Goal: Task Accomplishment & Management: Manage account settings

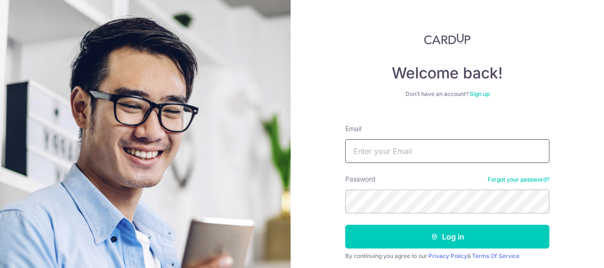
click at [404, 154] on input "Email" at bounding box center [447, 151] width 204 height 24
type input "[EMAIL_ADDRESS][DOMAIN_NAME]"
click at [345, 225] on button "Log in" at bounding box center [447, 237] width 204 height 24
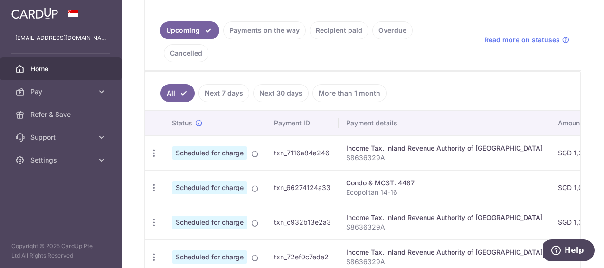
scroll to position [205, 0]
click at [554, 170] on td "SGD 1,079.89" at bounding box center [579, 187] width 58 height 35
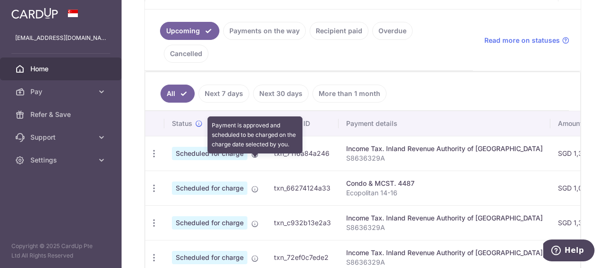
click at [256, 185] on icon at bounding box center [255, 189] width 8 height 8
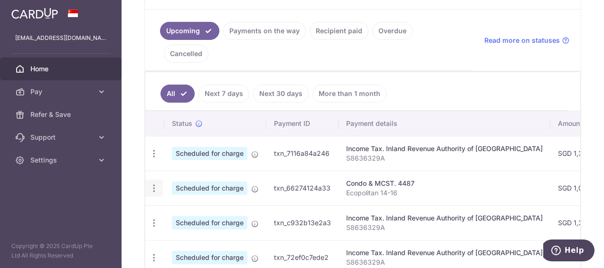
click at [158, 183] on icon "button" at bounding box center [154, 188] width 10 height 10
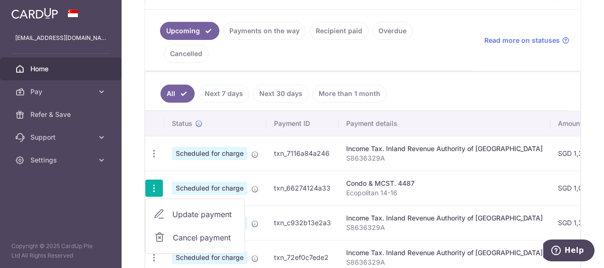
click at [186, 208] on span "Update payment" at bounding box center [204, 213] width 65 height 11
radio input "true"
type input "1,079.89"
type input "[DATE]"
type input "Ecopolitan 14-16"
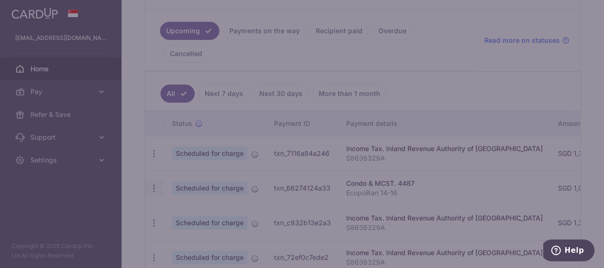
type input "REC185"
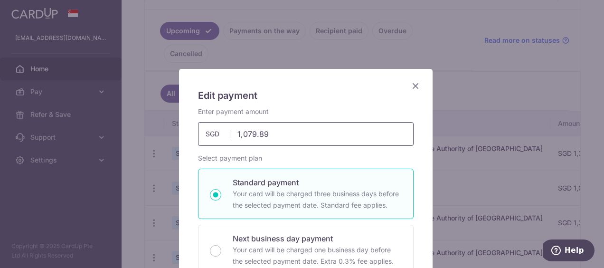
click at [310, 131] on input "1,079.89" at bounding box center [306, 134] width 216 height 24
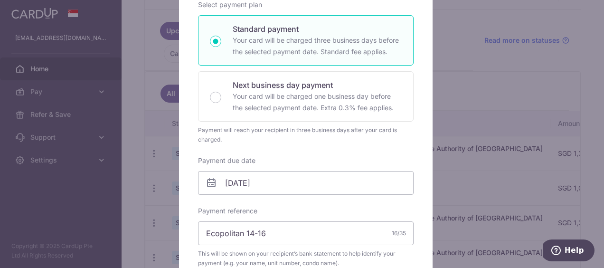
scroll to position [132, 0]
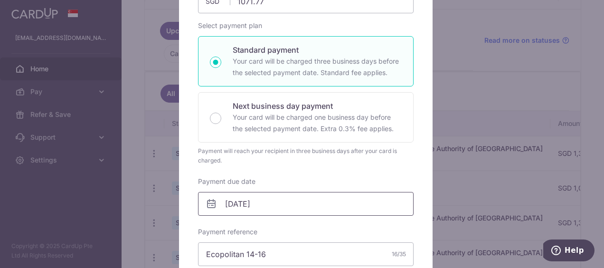
click at [336, 204] on input "[DATE]" at bounding box center [306, 204] width 216 height 24
type input "1,071.77"
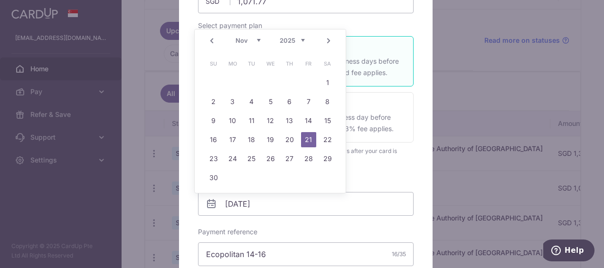
click at [211, 42] on link "Prev" at bounding box center [211, 40] width 11 height 11
click at [287, 103] on link "9" at bounding box center [289, 101] width 15 height 15
type input "[DATE]"
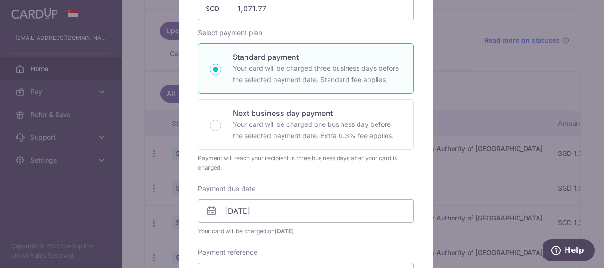
scroll to position [0, 0]
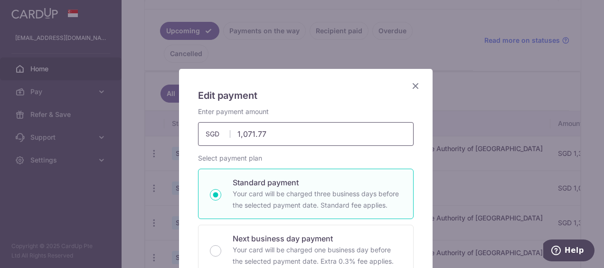
click at [375, 134] on input "1,071.77" at bounding box center [306, 134] width 216 height 24
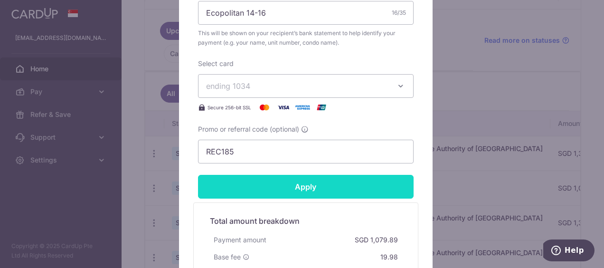
click at [366, 194] on input "Apply" at bounding box center [306, 187] width 216 height 24
type input "1,071.77"
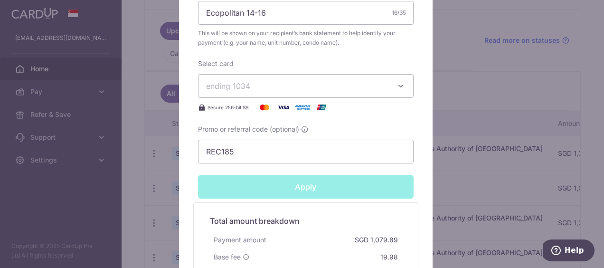
type input "Successfully Applied"
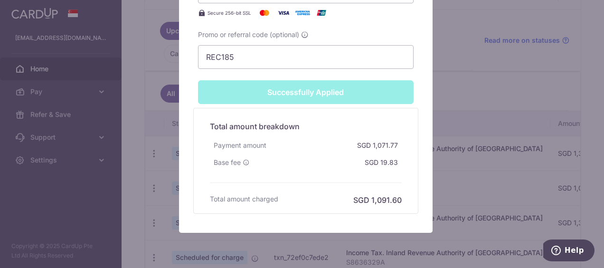
scroll to position [515, 0]
click at [244, 162] on icon at bounding box center [246, 162] width 7 height 7
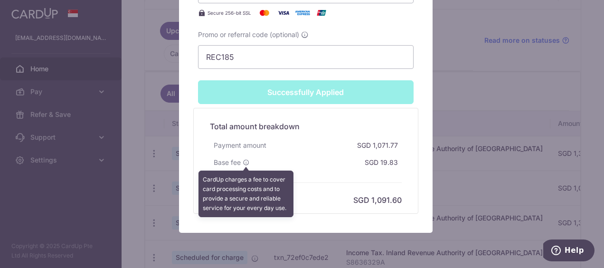
click at [324, 174] on div "Total amount breakdown Payment amount SGD 1,071.77 Base fee CardUp charges a fe…" at bounding box center [305, 161] width 201 height 90
click at [324, 167] on div "Base fee CardUp charges a fee to cover card processing costs and to provide a s…" at bounding box center [306, 162] width 192 height 17
click at [243, 161] on icon at bounding box center [246, 162] width 7 height 7
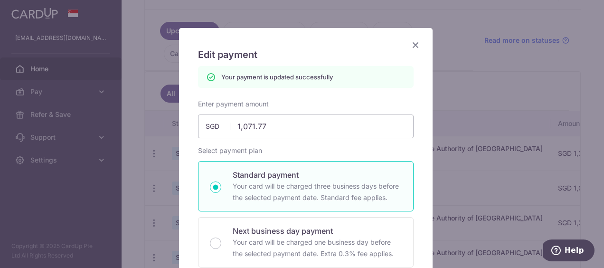
scroll to position [40, 0]
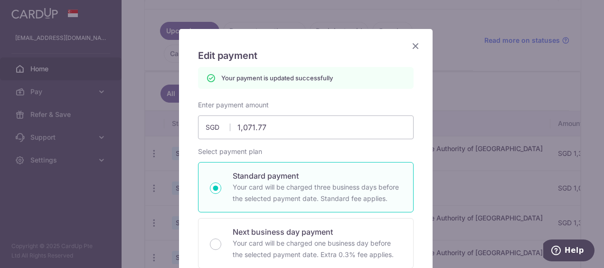
click at [410, 47] on icon "Close" at bounding box center [415, 46] width 11 height 12
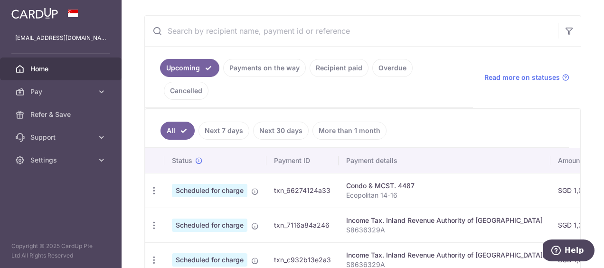
scroll to position [174, 0]
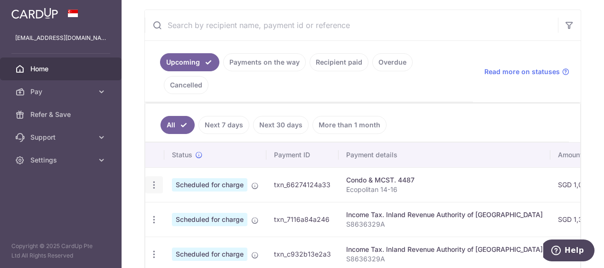
click at [154, 180] on icon "button" at bounding box center [154, 185] width 10 height 10
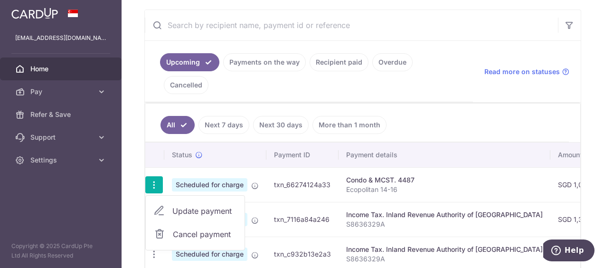
click at [386, 185] on p "Ecopolitan 14-16" at bounding box center [444, 189] width 197 height 9
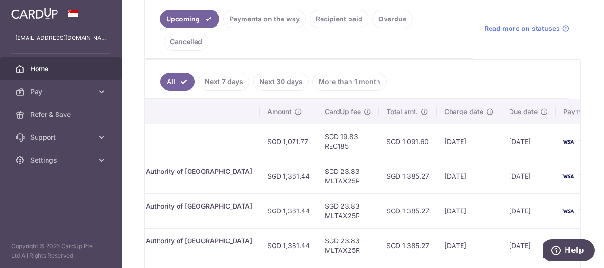
scroll to position [0, 302]
